Goal: Information Seeking & Learning: Check status

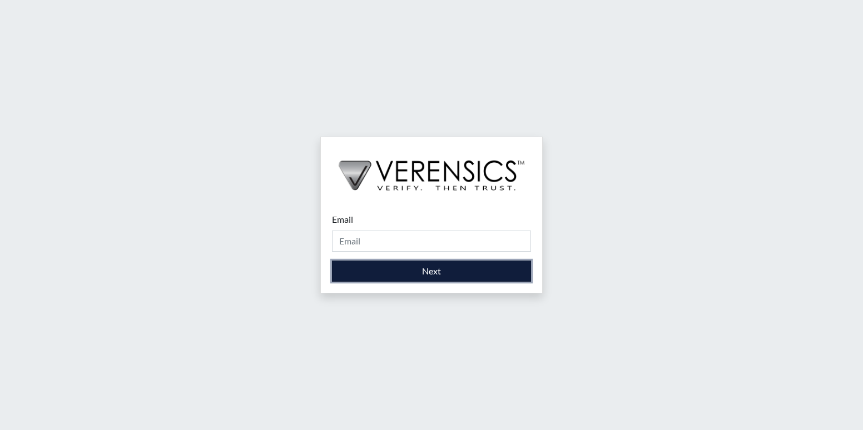
click at [429, 269] on button "Next" at bounding box center [431, 271] width 199 height 21
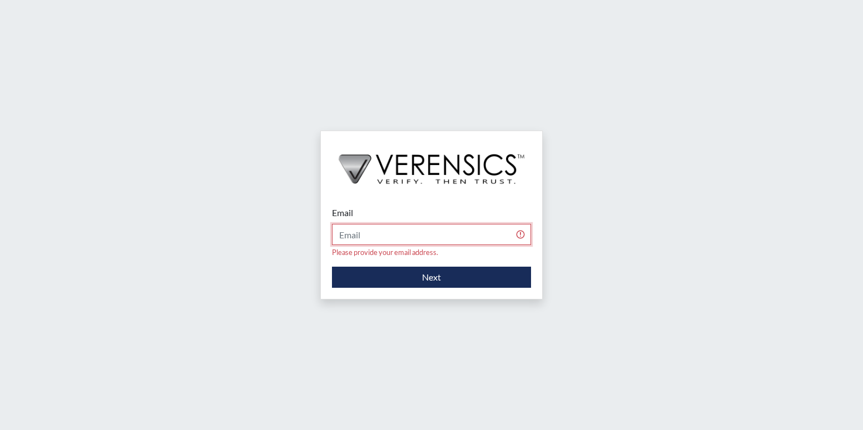
click at [391, 240] on input "Email" at bounding box center [431, 234] width 199 height 21
type input "[PERSON_NAME][EMAIL_ADDRESS][PERSON_NAME][DOMAIN_NAME]"
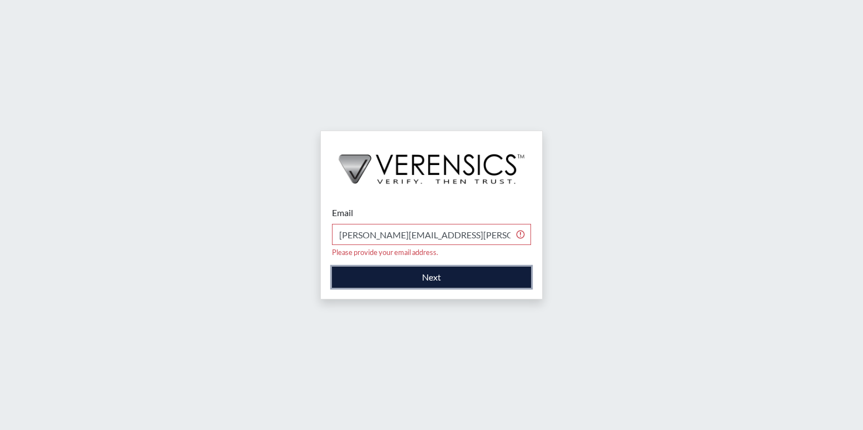
click at [438, 273] on button "Next" at bounding box center [431, 277] width 199 height 21
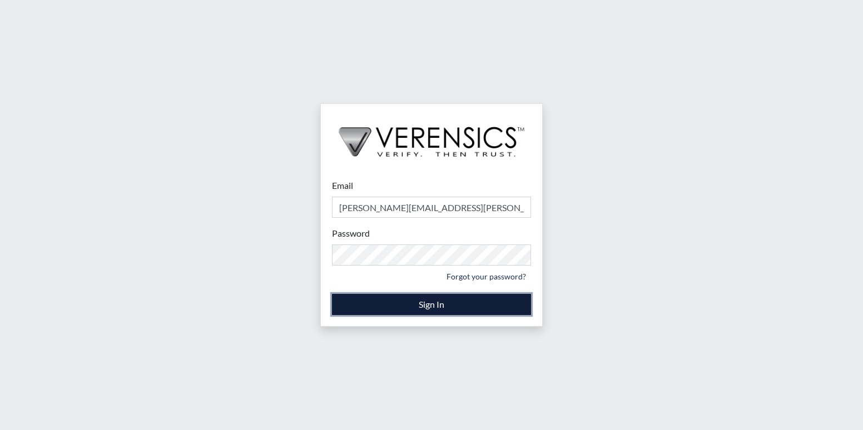
click at [428, 306] on button "Sign In" at bounding box center [431, 304] width 199 height 21
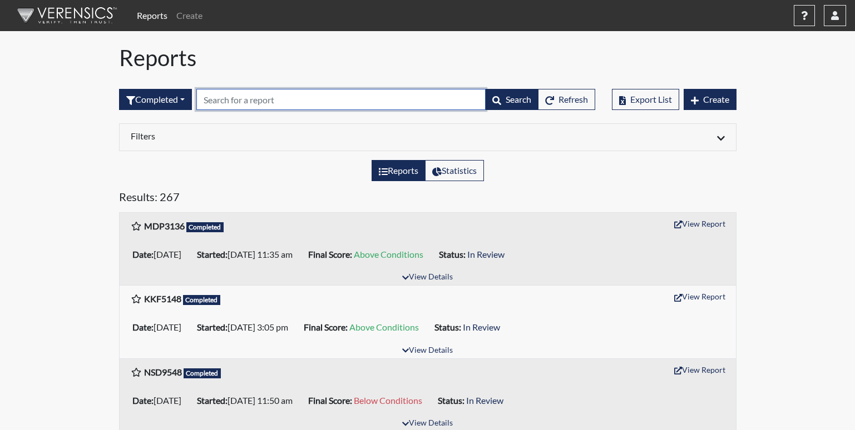
click at [267, 103] on input "text" at bounding box center [340, 99] width 289 height 21
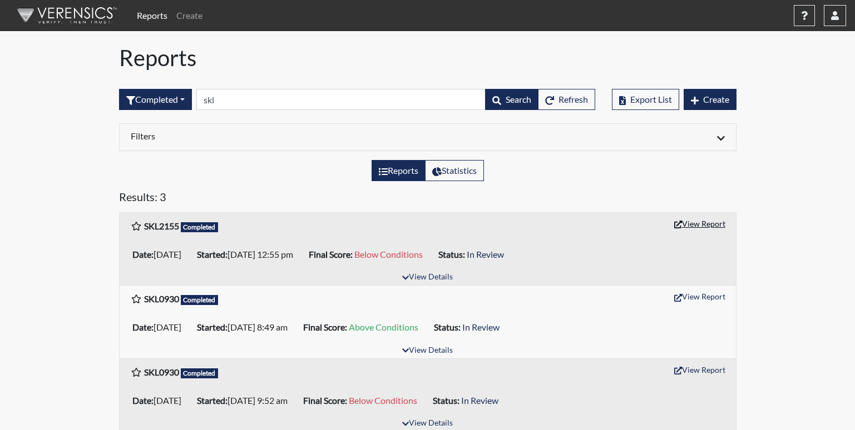
click at [708, 221] on button "View Report" at bounding box center [699, 223] width 61 height 17
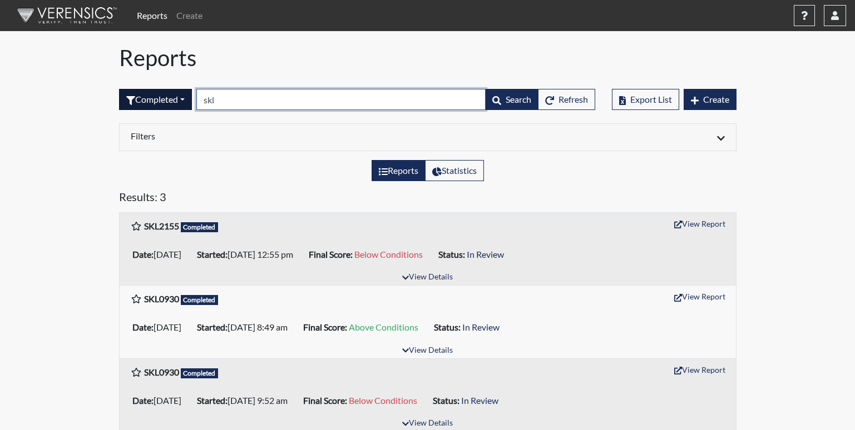
drag, startPoint x: 226, startPoint y: 100, endPoint x: 185, endPoint y: 102, distance: 41.8
click at [185, 102] on form "Completed All Created Sent by email In Progress Declined Completed skl Search R…" at bounding box center [357, 99] width 476 height 21
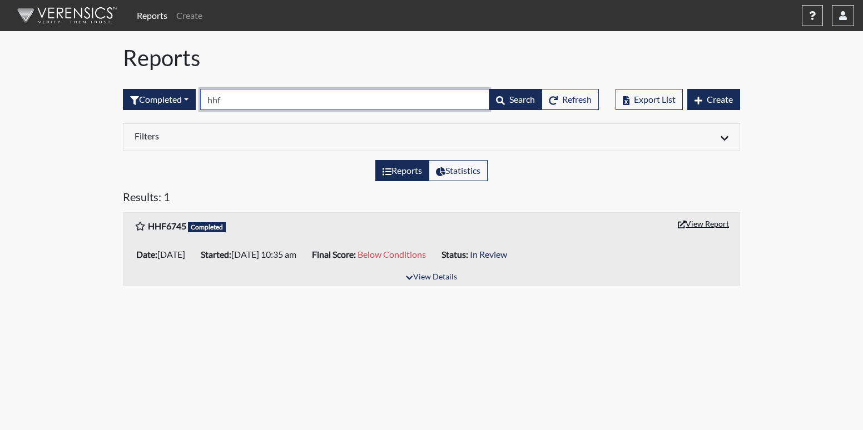
type input "hhf"
click at [704, 228] on button "View Report" at bounding box center [703, 223] width 61 height 17
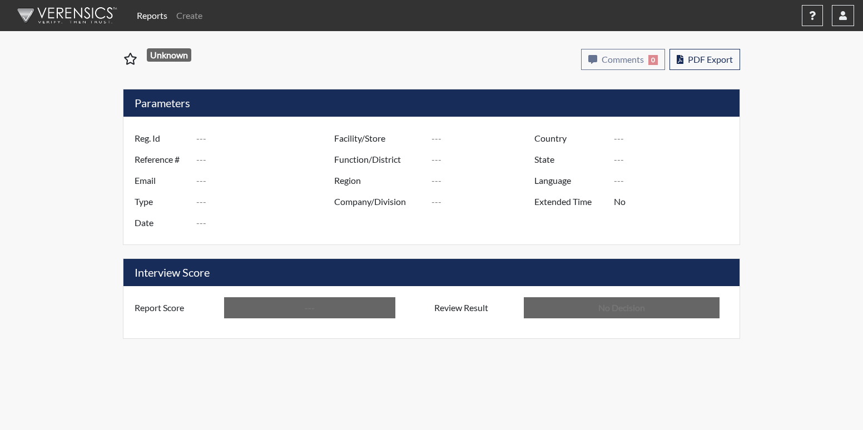
type input "SKL2155"
type input "50927"
type input "---"
type input "Corrections Pre-Employment"
type input "[DATE]"
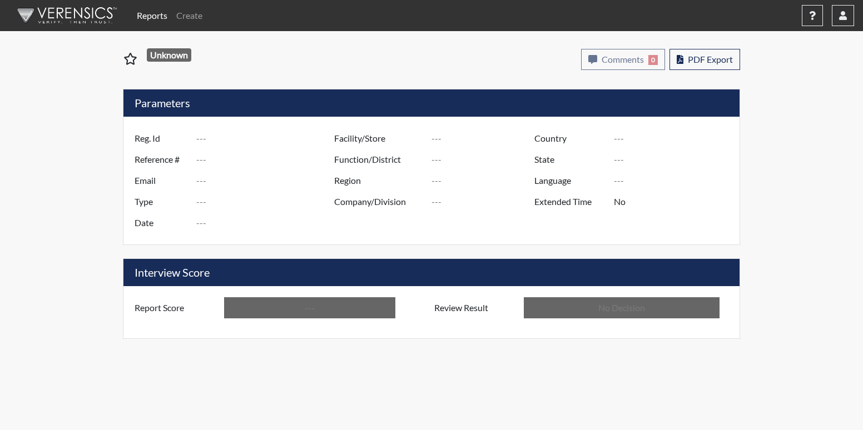
type input "[PERSON_NAME]"
type input "[GEOGRAPHIC_DATA]"
type input "[US_STATE]"
type input "English"
type input "Below Conditions"
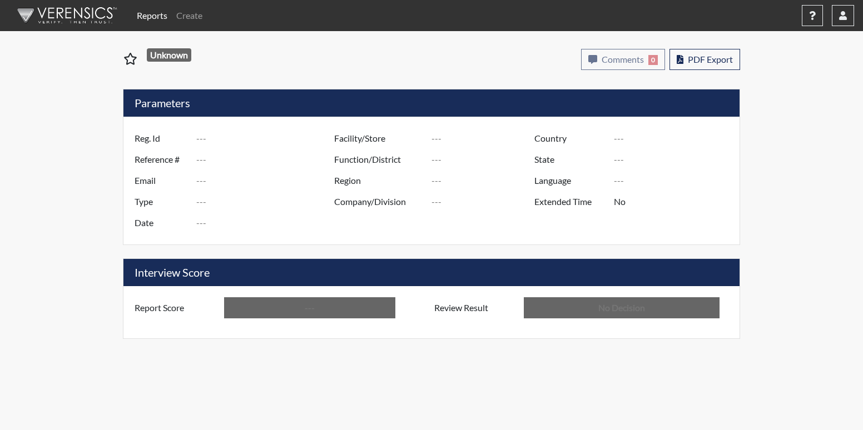
type input "In Review"
type input "HHF6745"
type input "50754"
type input "---"
type input "Corrections Pre-Employment"
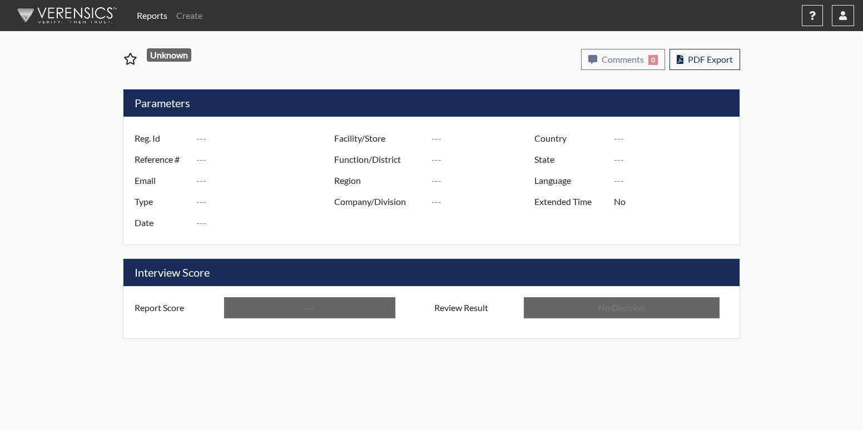
type input "Aug 13, 2025"
type input "[PERSON_NAME]"
type input "[GEOGRAPHIC_DATA]"
type input "[US_STATE]"
type input "English"
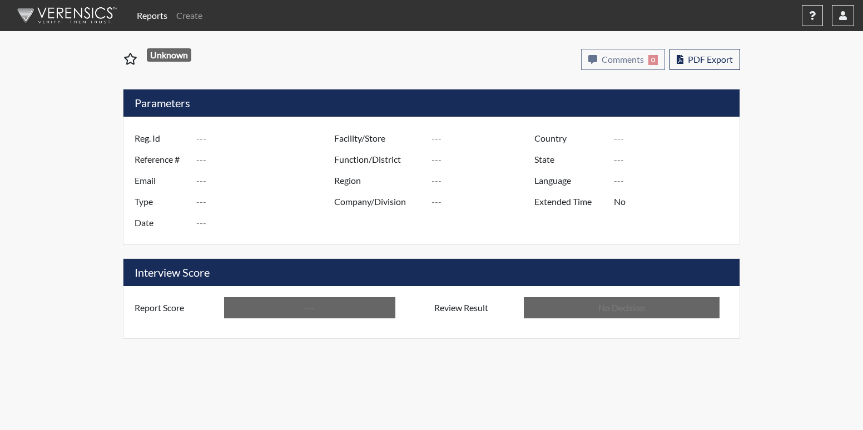
type input "Below Conditions"
type input "In Review"
